Goal: Obtain resource: Obtain resource

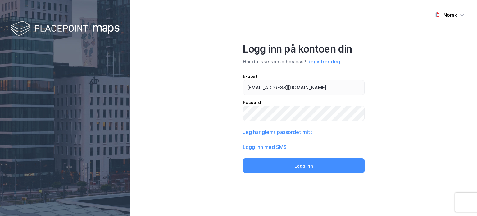
click at [303, 168] on button "Logg inn" at bounding box center [304, 165] width 122 height 15
type input "christian.malin@caverion.com"
click at [303, 168] on button "Logg inn" at bounding box center [304, 165] width 122 height 15
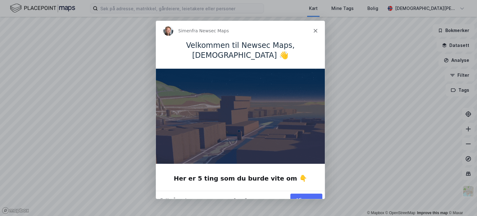
click at [310, 193] on button "Vis meg" at bounding box center [306, 199] width 32 height 13
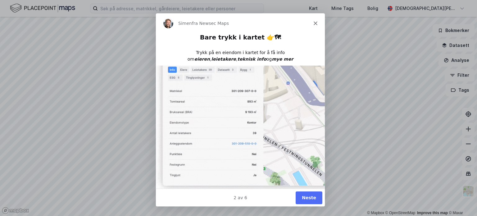
click at [307, 196] on button "Neste" at bounding box center [308, 196] width 27 height 13
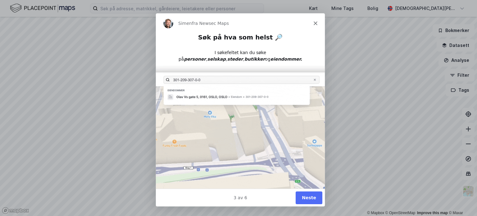
click at [313, 197] on button "Neste" at bounding box center [308, 196] width 27 height 13
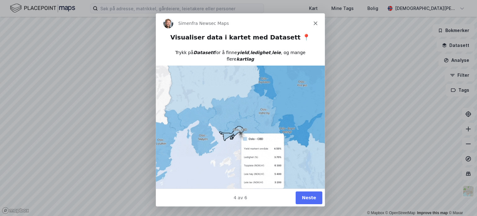
click at [307, 195] on button "Neste" at bounding box center [308, 196] width 27 height 13
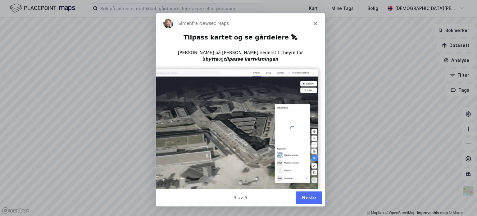
click at [307, 195] on button "Neste" at bounding box center [308, 196] width 27 height 13
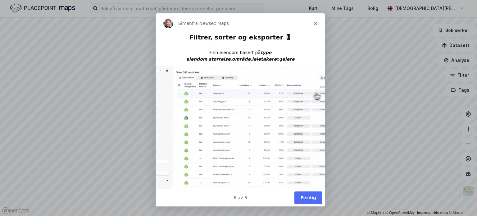
click at [307, 195] on button "Ferdig" at bounding box center [308, 196] width 28 height 13
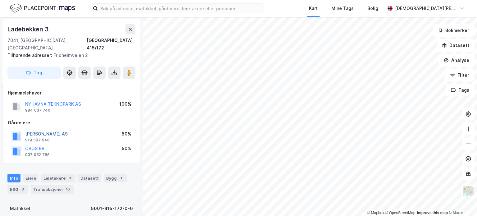
click at [0, 0] on button "[PERSON_NAME] AS" at bounding box center [0, 0] width 0 height 0
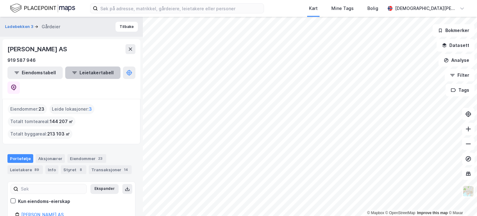
click at [94, 71] on button "Leietakertabell" at bounding box center [92, 72] width 55 height 12
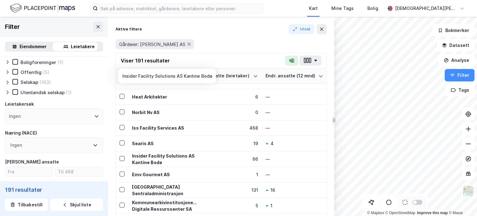
scroll to position [401, 0]
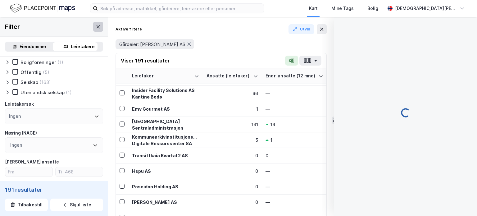
click at [96, 26] on icon at bounding box center [97, 26] width 3 height 3
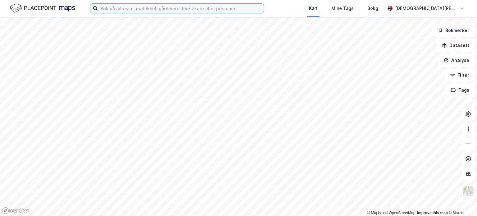
click at [137, 8] on input at bounding box center [181, 8] width 166 height 9
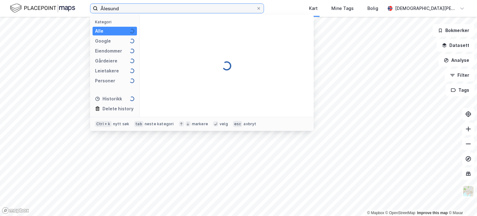
type input "Ålesund"
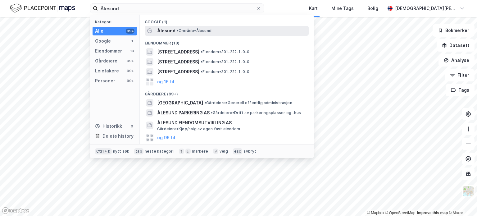
click at [172, 29] on span "Ålesund" at bounding box center [166, 30] width 18 height 7
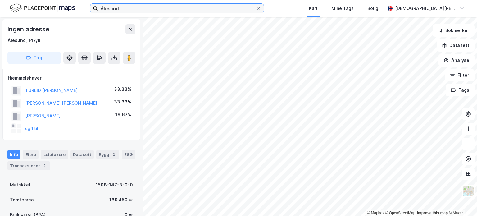
click at [155, 6] on input "Ålesund" at bounding box center [177, 8] width 158 height 9
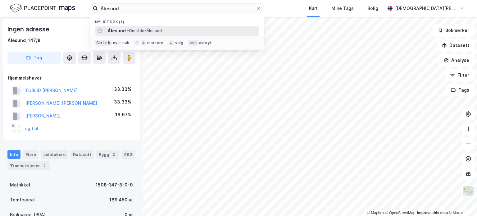
click at [146, 32] on span "• Område • [GEOGRAPHIC_DATA]" at bounding box center [144, 30] width 35 height 5
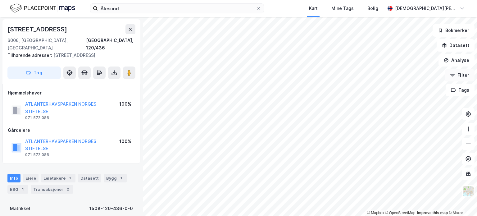
click at [458, 76] on button "Filter" at bounding box center [459, 75] width 30 height 12
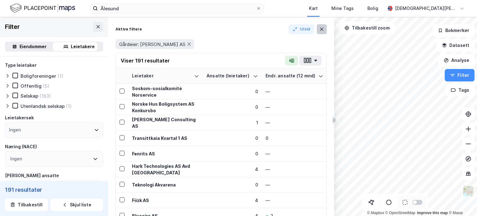
click at [320, 30] on icon at bounding box center [321, 29] width 3 height 3
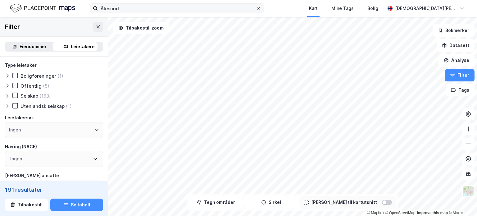
click at [257, 10] on icon at bounding box center [259, 9] width 4 height 4
click at [256, 10] on input "Ålesund" at bounding box center [177, 8] width 158 height 9
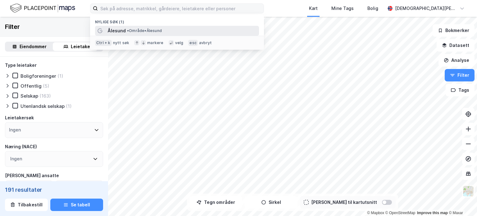
click at [146, 30] on span "• Område • [GEOGRAPHIC_DATA]" at bounding box center [144, 30] width 35 height 5
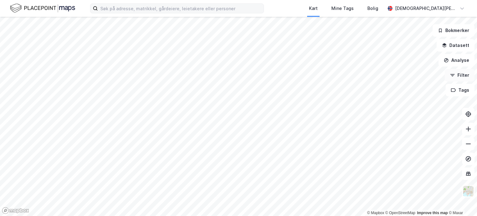
click at [459, 74] on button "Filter" at bounding box center [459, 75] width 30 height 12
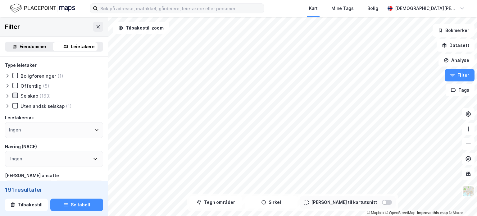
click at [16, 96] on icon at bounding box center [15, 95] width 4 height 4
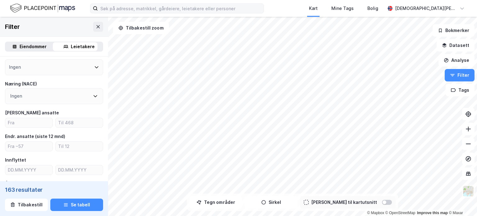
scroll to position [64, 0]
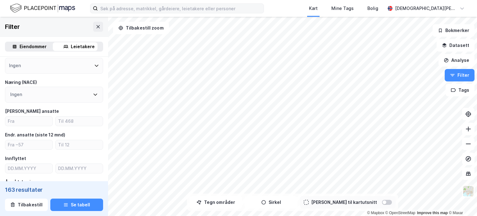
click at [93, 94] on icon at bounding box center [95, 94] width 5 height 5
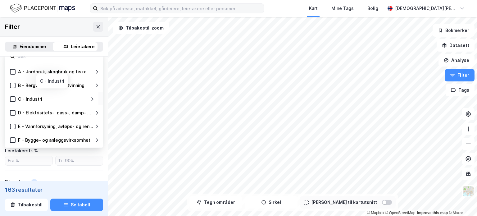
scroll to position [119, 0]
click at [10, 99] on div at bounding box center [13, 99] width 6 height 6
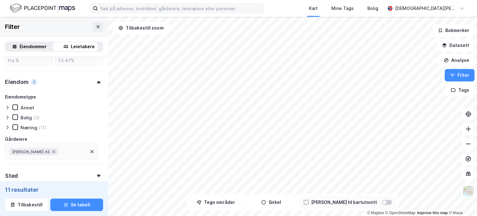
scroll to position [219, 0]
click at [15, 126] on icon at bounding box center [15, 126] width 4 height 4
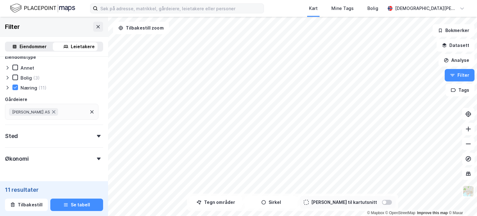
scroll to position [259, 0]
click at [90, 111] on icon at bounding box center [91, 111] width 5 height 5
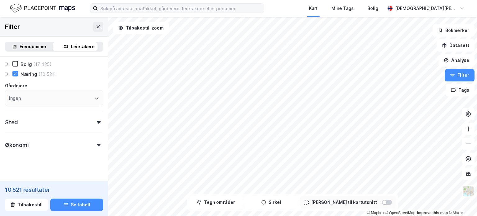
scroll to position [279, 0]
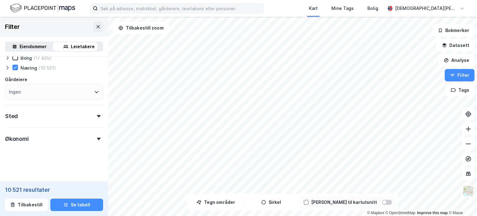
click at [97, 115] on icon at bounding box center [99, 116] width 4 height 2
click at [93, 141] on icon at bounding box center [95, 143] width 5 height 5
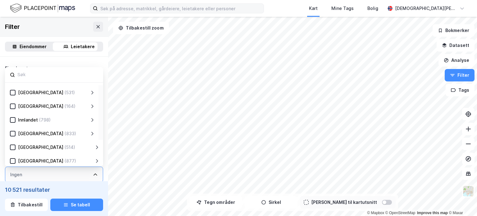
scroll to position [25, 0]
click at [48, 133] on div "[GEOGRAPHIC_DATA]" at bounding box center [40, 133] width 45 height 7
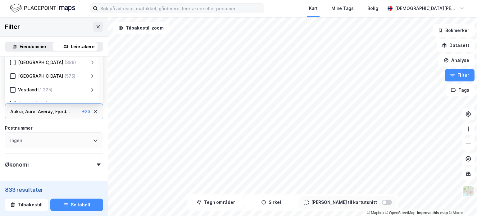
scroll to position [310, 0]
click at [61, 116] on div "Aukra , Aure , Averøy , Fjord ... Giske , [GEOGRAPHIC_DATA] , [GEOGRAPHIC_DATA]…" at bounding box center [54, 112] width 98 height 16
click at [82, 110] on div "+ 23" at bounding box center [86, 111] width 8 height 7
click at [32, 111] on div "Aure ," at bounding box center [30, 111] width 11 height 7
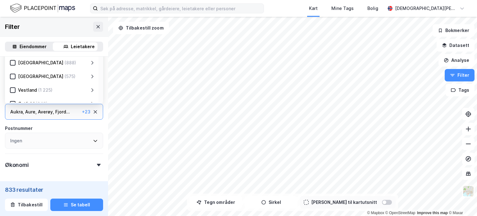
click at [32, 111] on div "Aure ," at bounding box center [30, 111] width 11 height 7
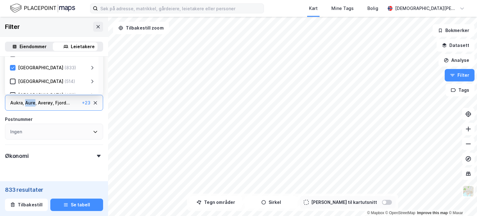
scroll to position [19, 0]
click at [92, 66] on icon at bounding box center [92, 67] width 5 height 5
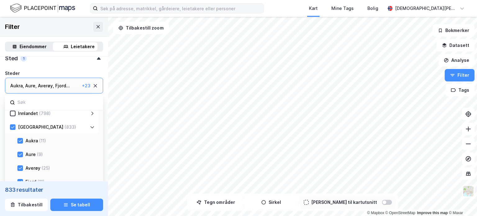
scroll to position [58, 0]
click at [22, 139] on icon at bounding box center [20, 141] width 4 height 4
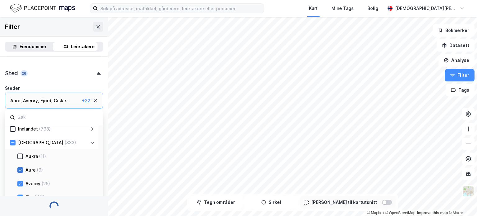
scroll to position [336, 0]
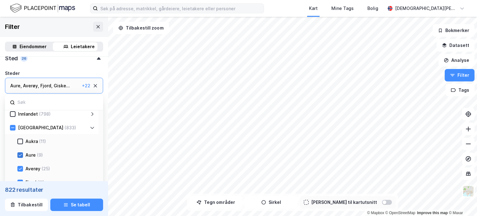
click at [19, 154] on icon at bounding box center [20, 155] width 4 height 4
click at [19, 168] on icon at bounding box center [20, 168] width 4 height 4
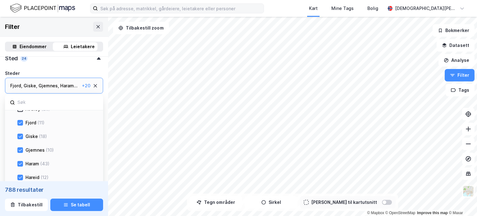
scroll to position [118, 0]
click at [20, 123] on icon at bounding box center [20, 122] width 4 height 4
click at [20, 136] on icon at bounding box center [20, 136] width 4 height 4
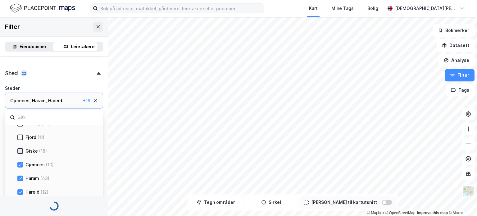
scroll to position [336, 0]
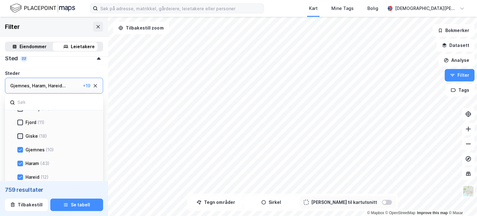
click at [20, 136] on icon at bounding box center [20, 136] width 4 height 4
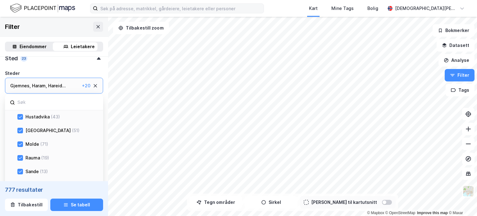
scroll to position [200, 0]
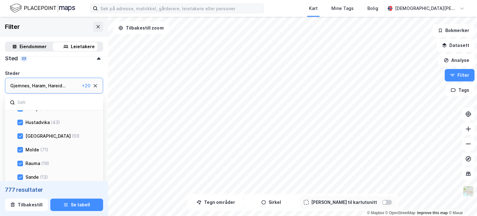
click at [20, 136] on icon at bounding box center [20, 136] width 4 height 4
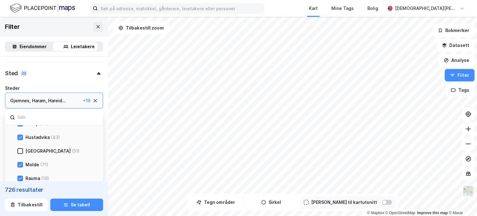
scroll to position [336, 0]
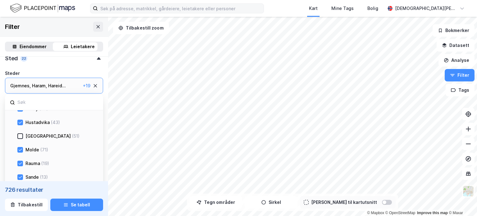
click at [20, 136] on icon at bounding box center [20, 136] width 4 height 4
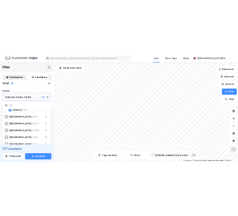
scroll to position [490, 0]
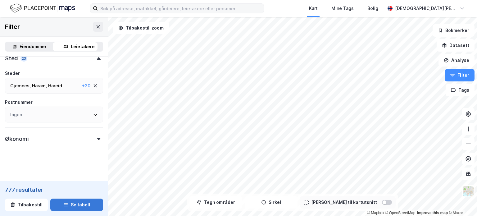
click at [74, 208] on button "Se tabell" at bounding box center [76, 204] width 53 height 12
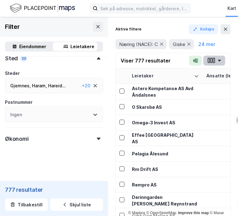
click at [220, 60] on icon "button" at bounding box center [219, 61] width 3 height 2
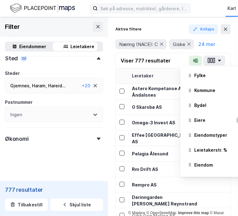
scroll to position [387, 0]
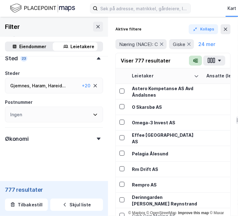
click at [195, 62] on icon "button" at bounding box center [195, 60] width 5 height 5
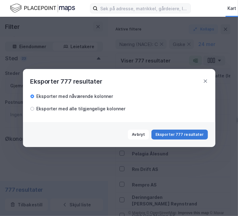
click at [179, 136] on button "Eksporter 777 resultater" at bounding box center [179, 134] width 56 height 10
